Goal: Task Accomplishment & Management: Manage account settings

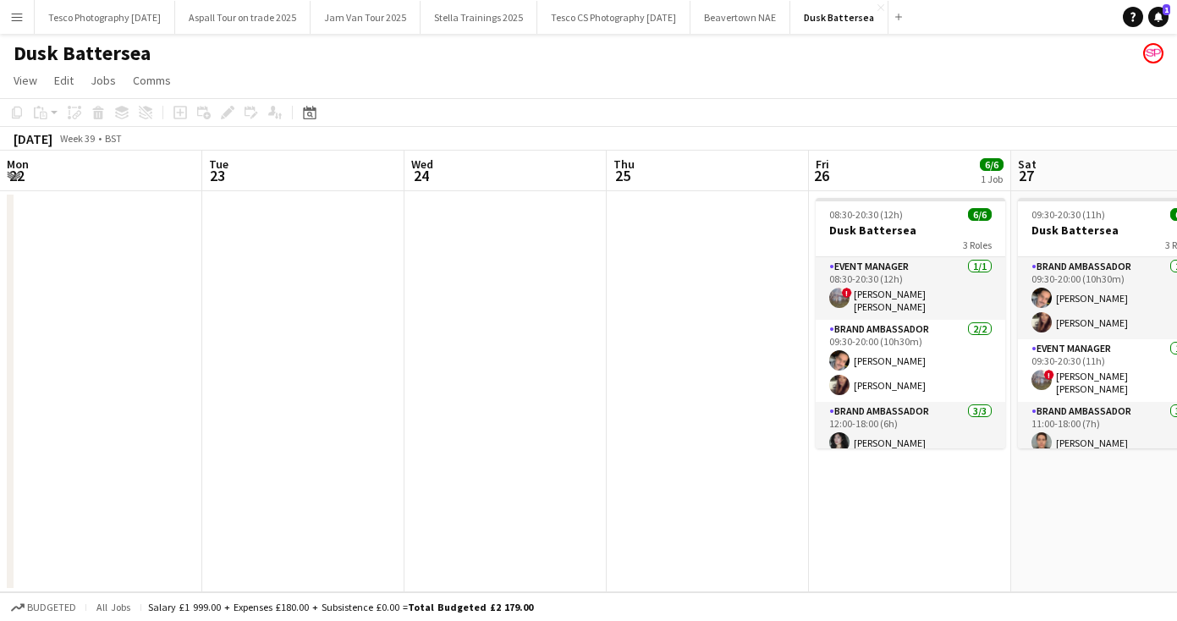
scroll to position [0, 502]
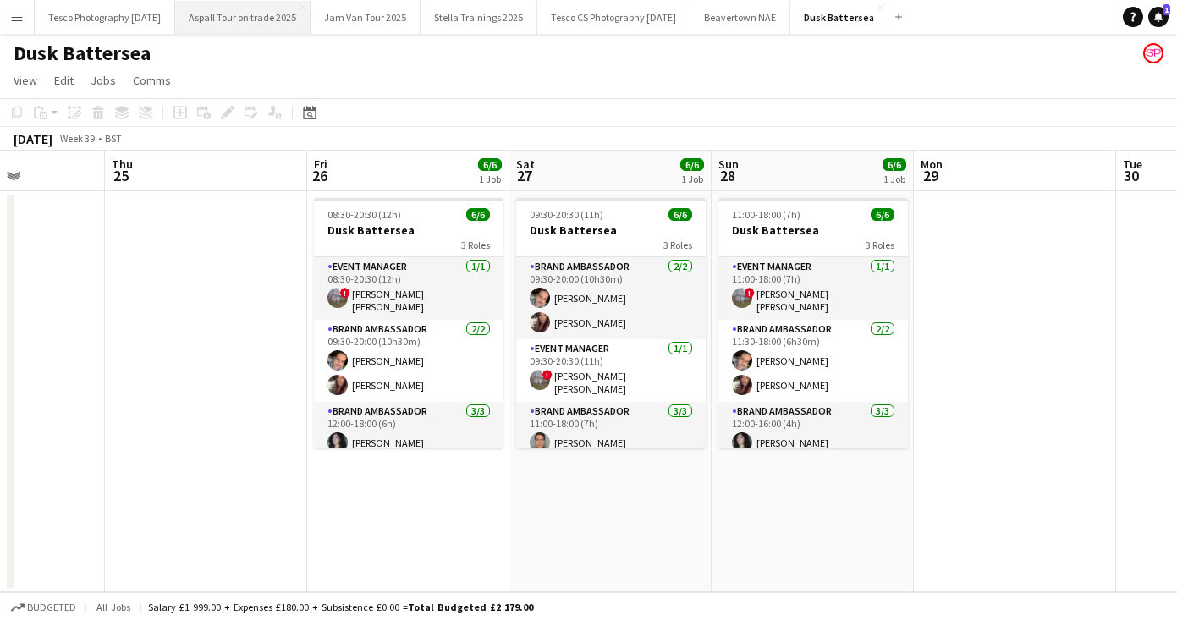
click at [242, 17] on button "Aspall Tour on trade 2025 Close" at bounding box center [242, 17] width 135 height 33
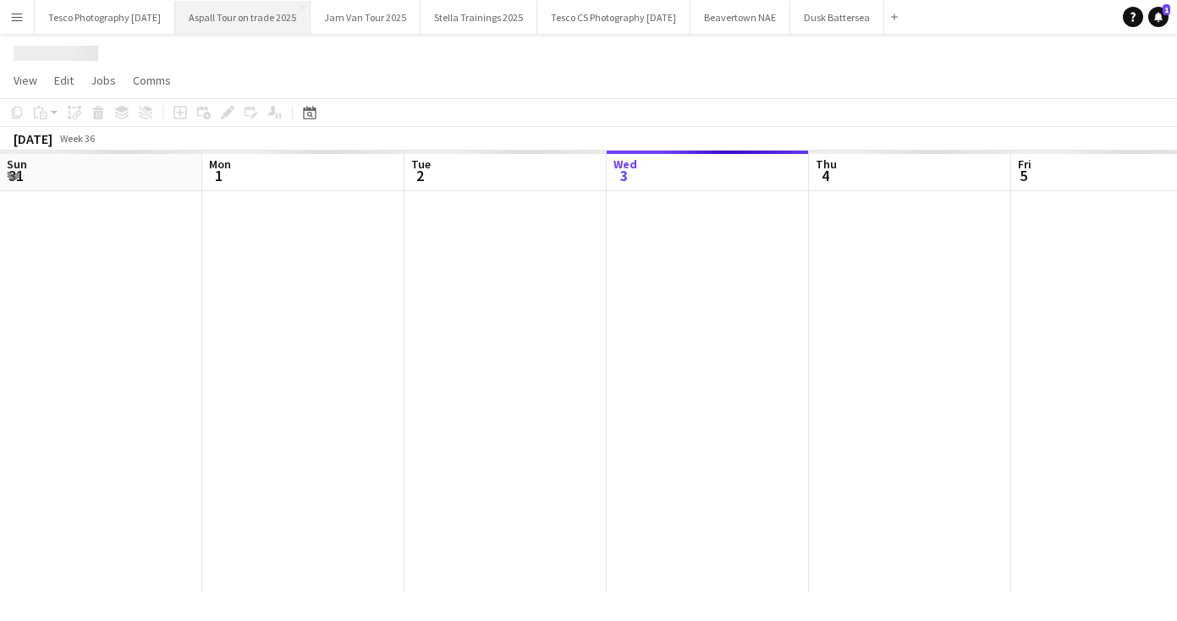
scroll to position [0, 405]
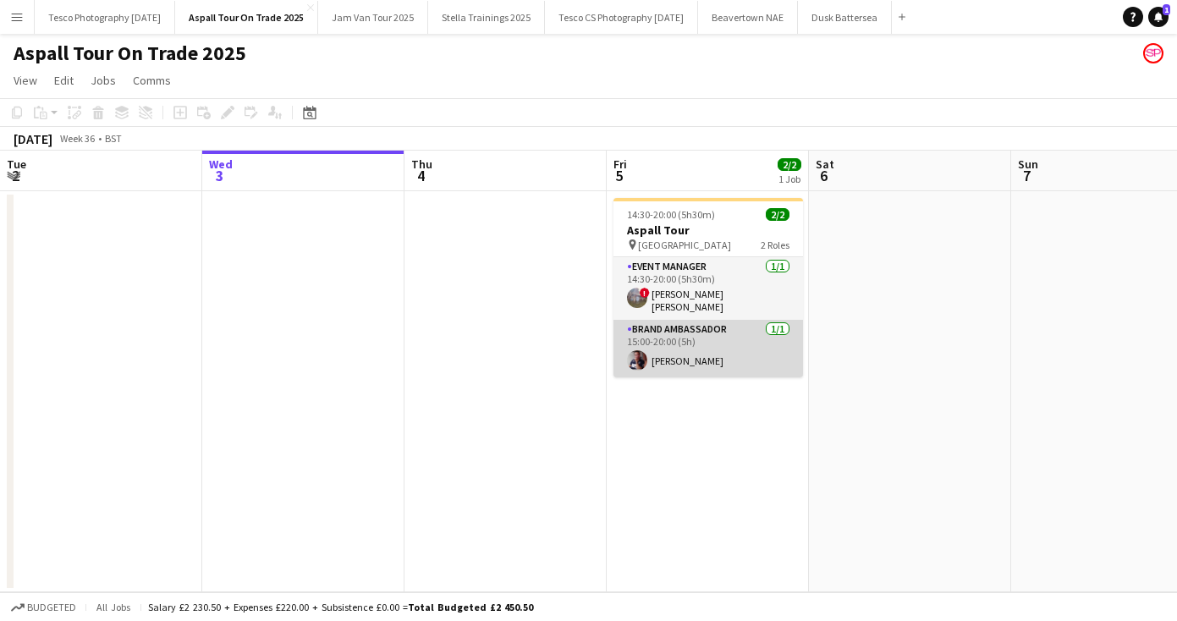
click at [684, 354] on app-card-role "Brand Ambassador [DATE] 15:00-20:00 (5h) [PERSON_NAME]" at bounding box center [709, 349] width 190 height 58
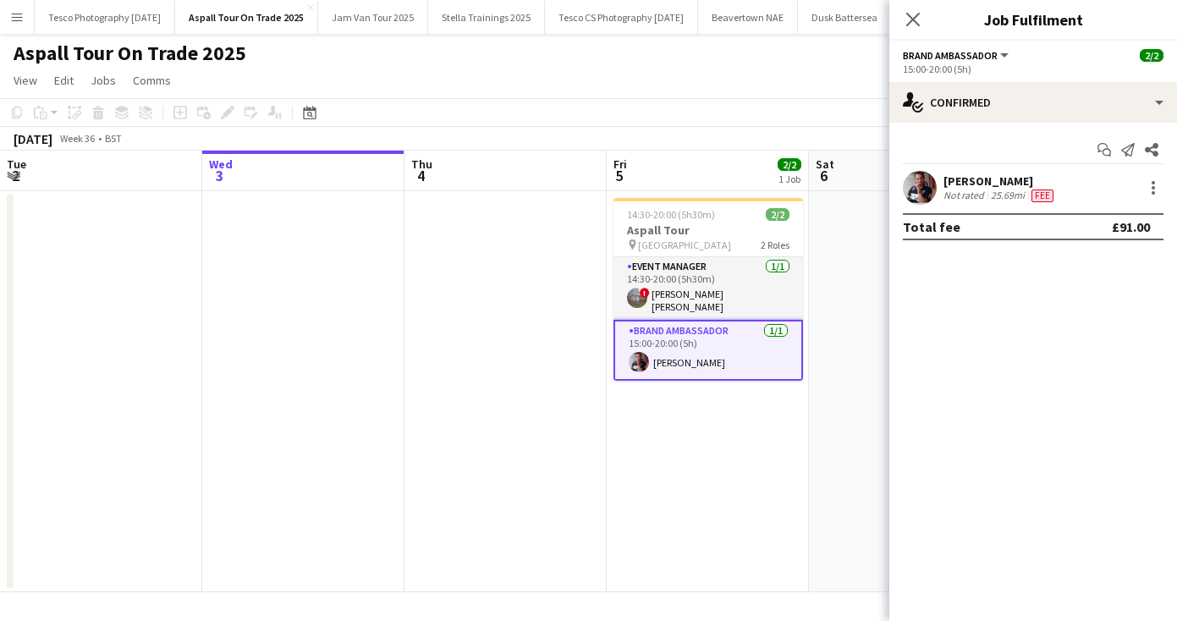
click at [978, 175] on div "[PERSON_NAME]" at bounding box center [1000, 181] width 113 height 15
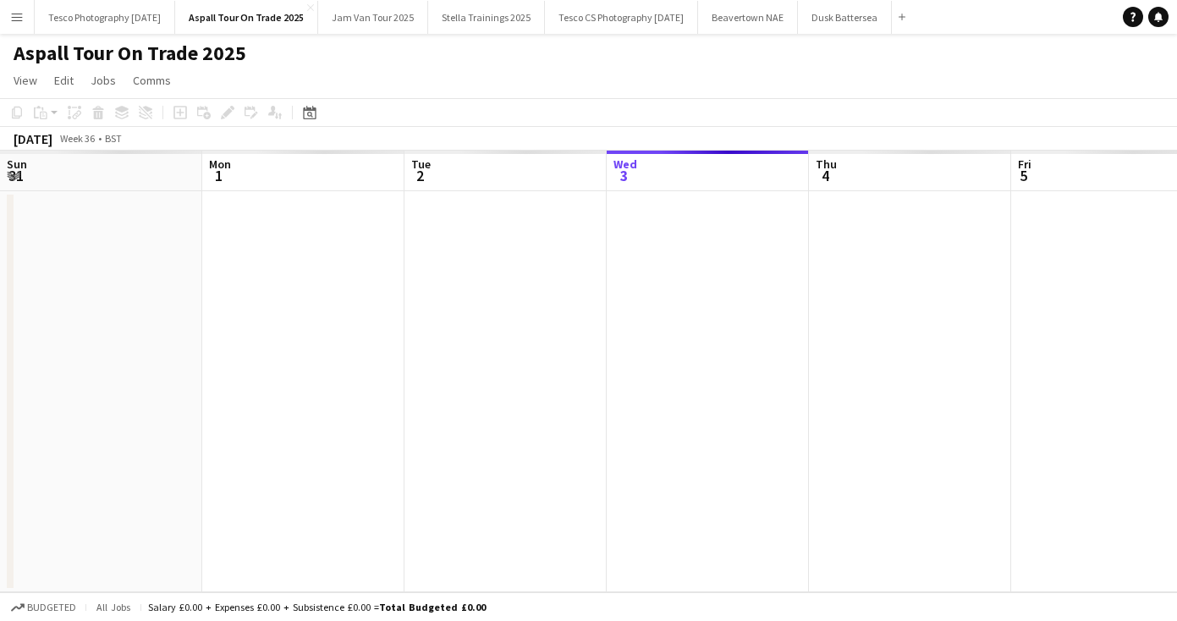
scroll to position [0, 405]
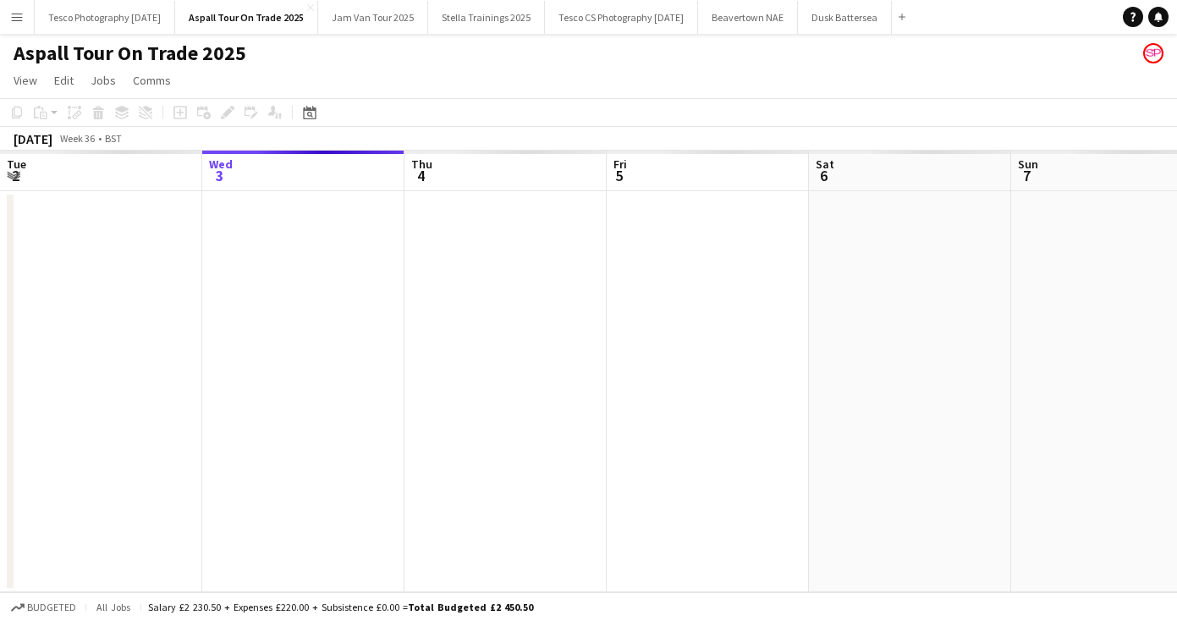
click at [225, 485] on app-calendar-viewport "Sun 31 Mon 1 Tue 2 Wed 3 Thu 4 Fri 5 Sat 6 Sun 7 Mon 8 Tue 9 Wed 10" at bounding box center [588, 372] width 1177 height 442
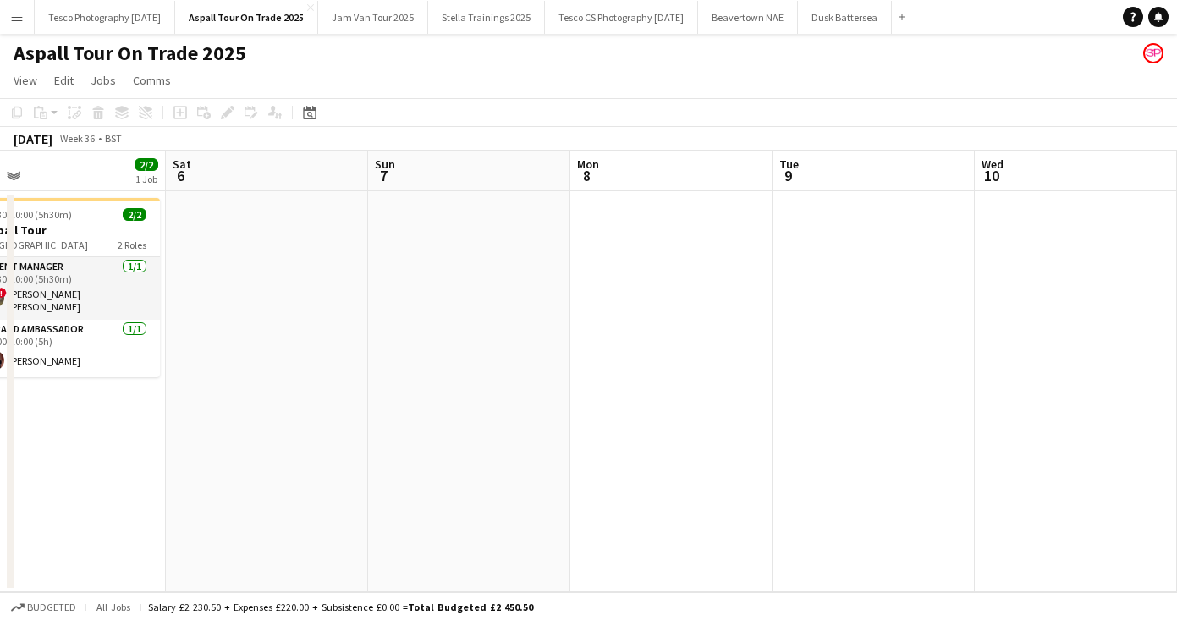
scroll to position [0, 0]
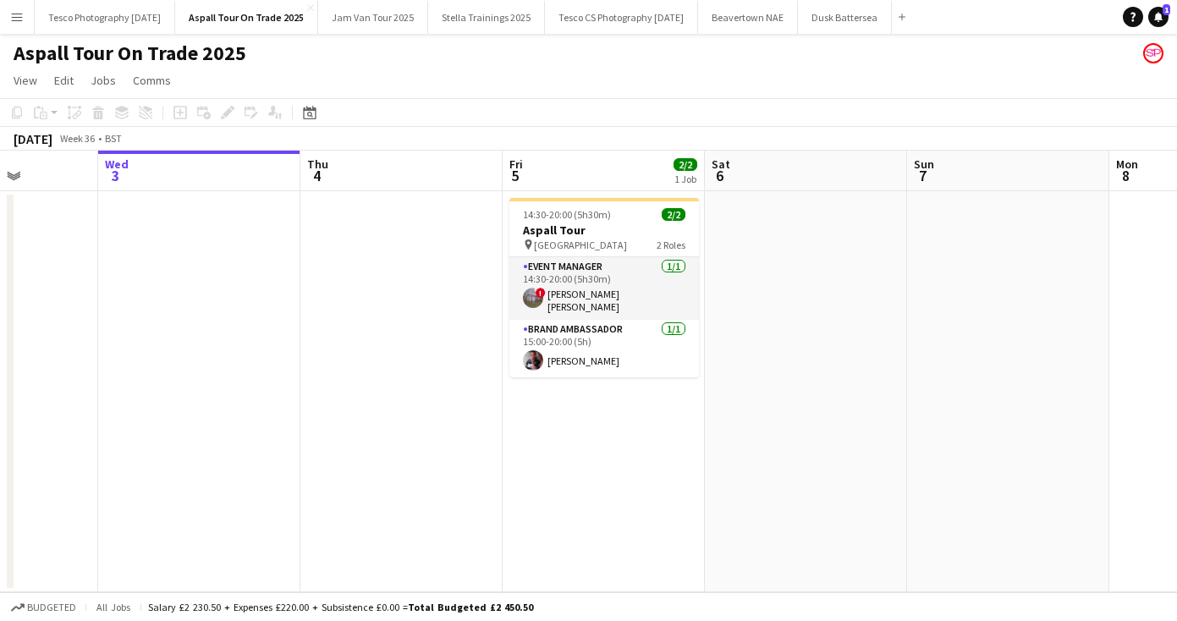
drag, startPoint x: 268, startPoint y: 426, endPoint x: 819, endPoint y: 418, distance: 551.1
click at [819, 417] on app-calendar-viewport "Mon 1 Tue 2 Wed 3 Thu 4 Fri 5 2/2 1 Job Sat 6 Sun 7 Mon 8 Tue 9 Wed 10 Thu 11 1…" at bounding box center [588, 372] width 1177 height 442
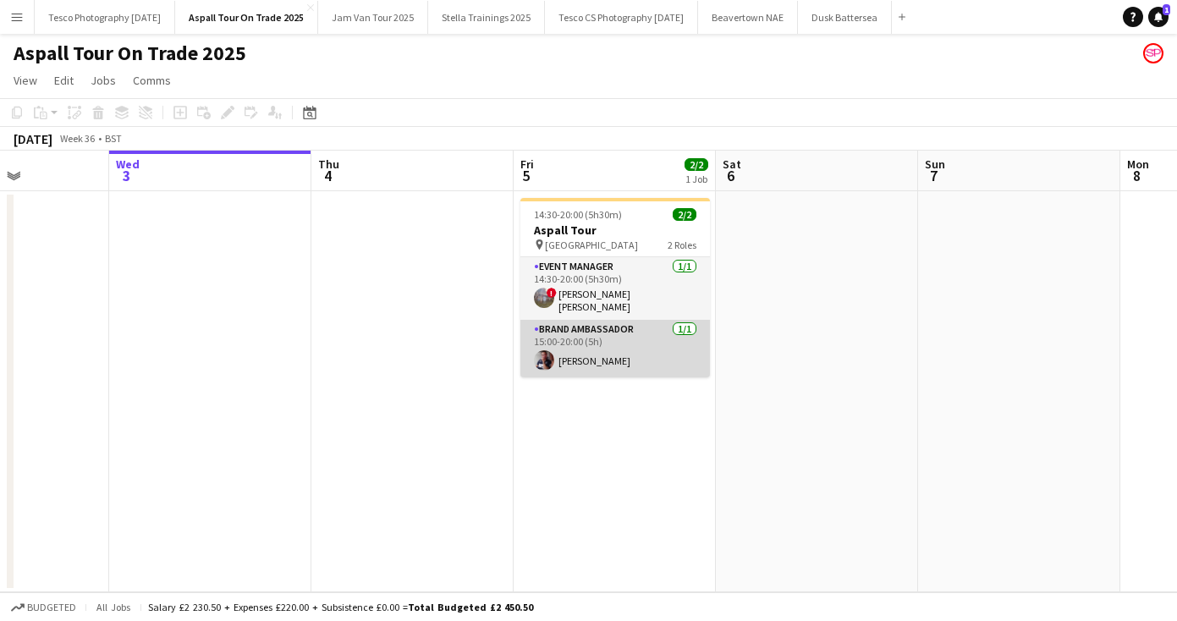
click at [577, 356] on app-card-role "Brand Ambassador [DATE] 15:00-20:00 (5h) [PERSON_NAME]" at bounding box center [616, 349] width 190 height 58
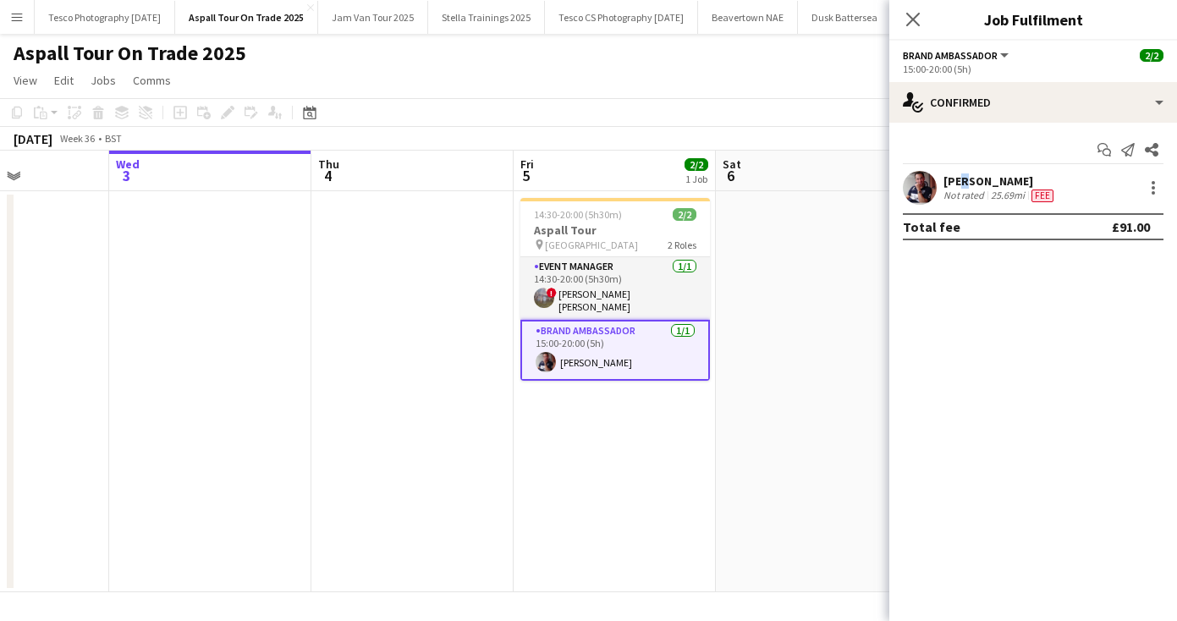
click at [961, 179] on div "[PERSON_NAME]" at bounding box center [1000, 181] width 113 height 15
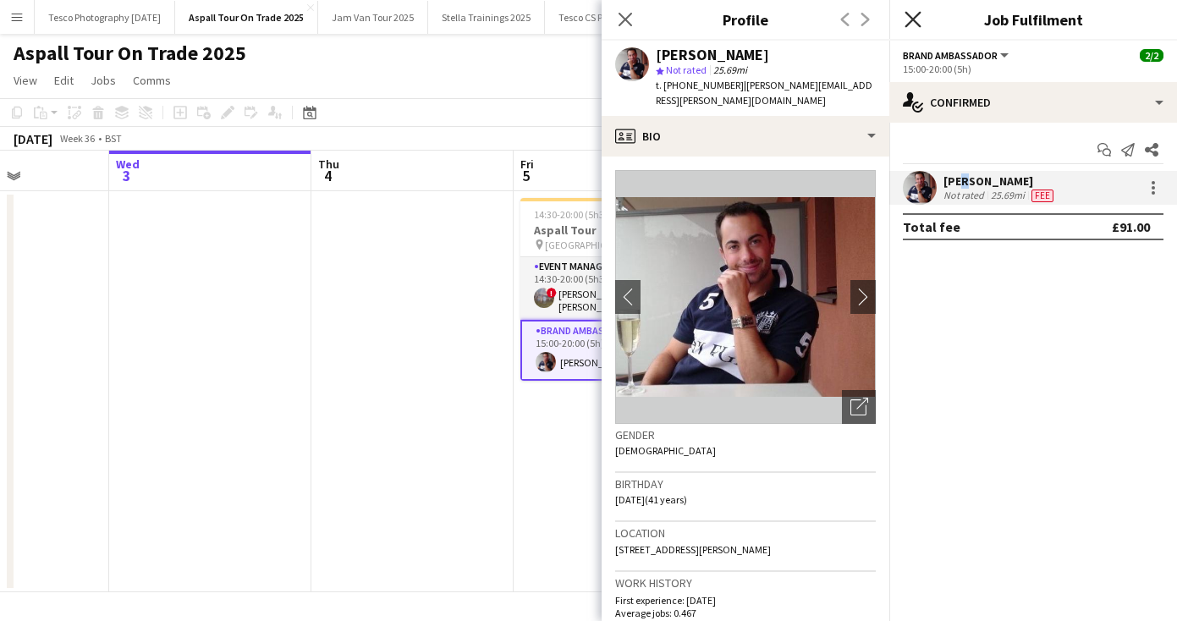
click at [915, 19] on icon "Close pop-in" at bounding box center [913, 19] width 16 height 16
